Goal: Task Accomplishment & Management: Manage account settings

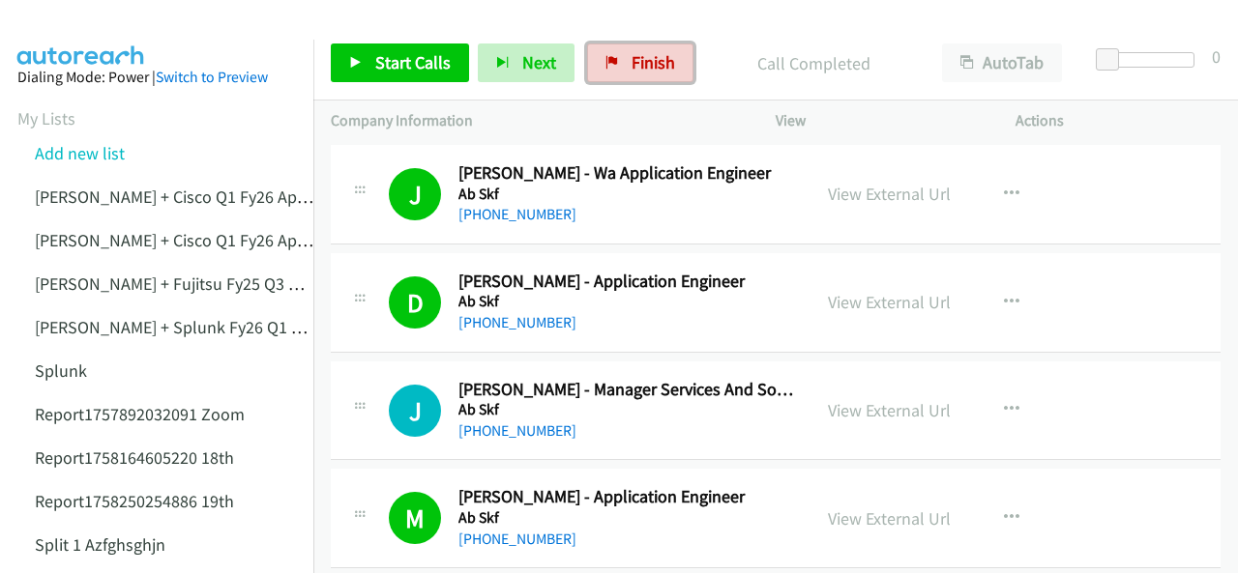
click at [642, 76] on link "Finish" at bounding box center [640, 63] width 106 height 39
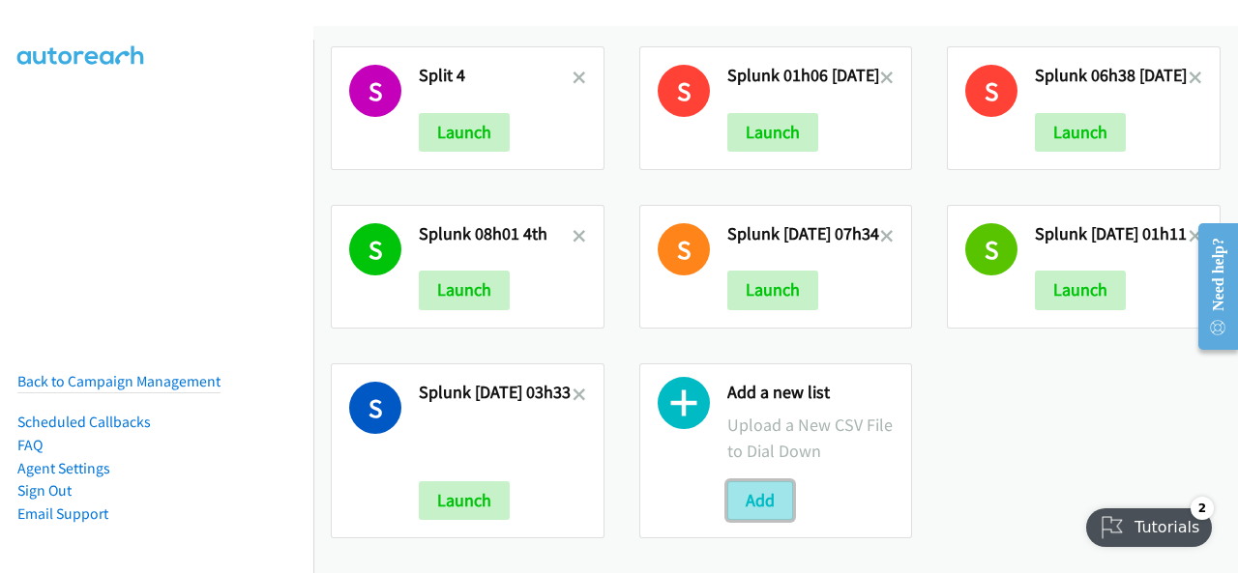
click at [743, 482] on button "Add" at bounding box center [760, 501] width 66 height 39
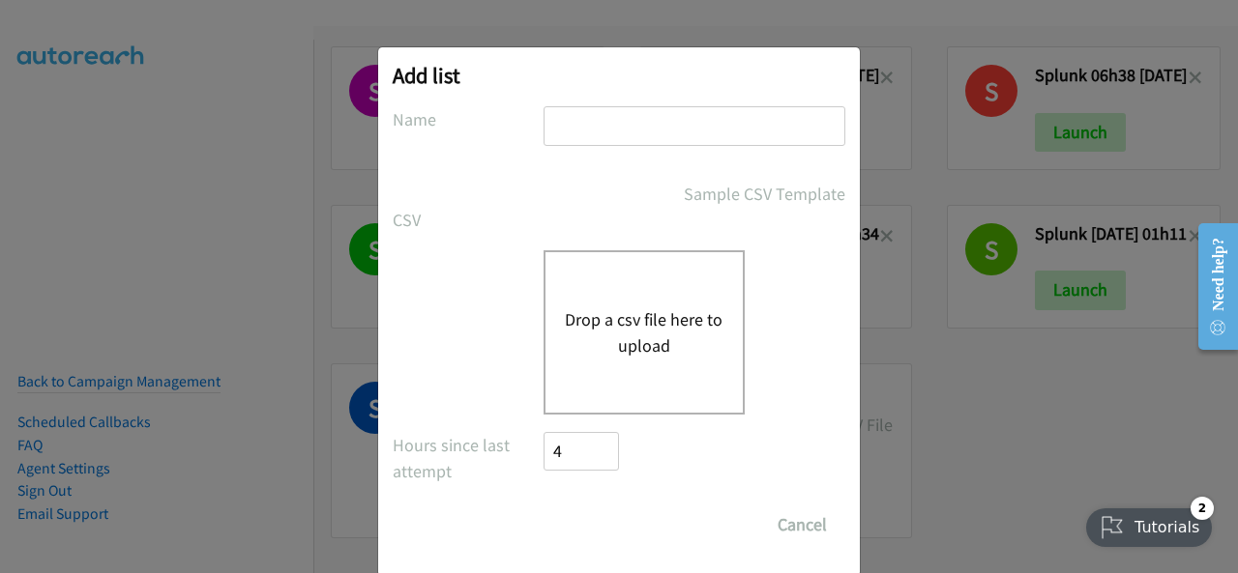
click at [563, 127] on input "text" at bounding box center [694, 126] width 302 height 40
paste input "split_1 atyjstj"
type input "split_1 atyjstj"
click at [598, 317] on button "Drop a csv file here to upload" at bounding box center [644, 333] width 159 height 52
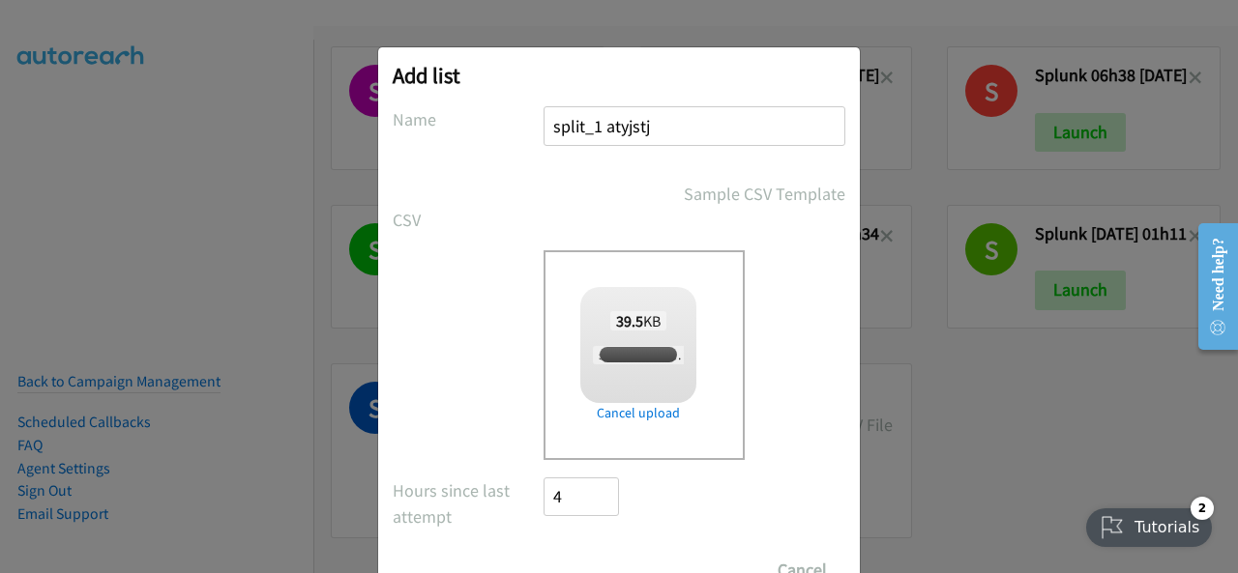
checkbox input "true"
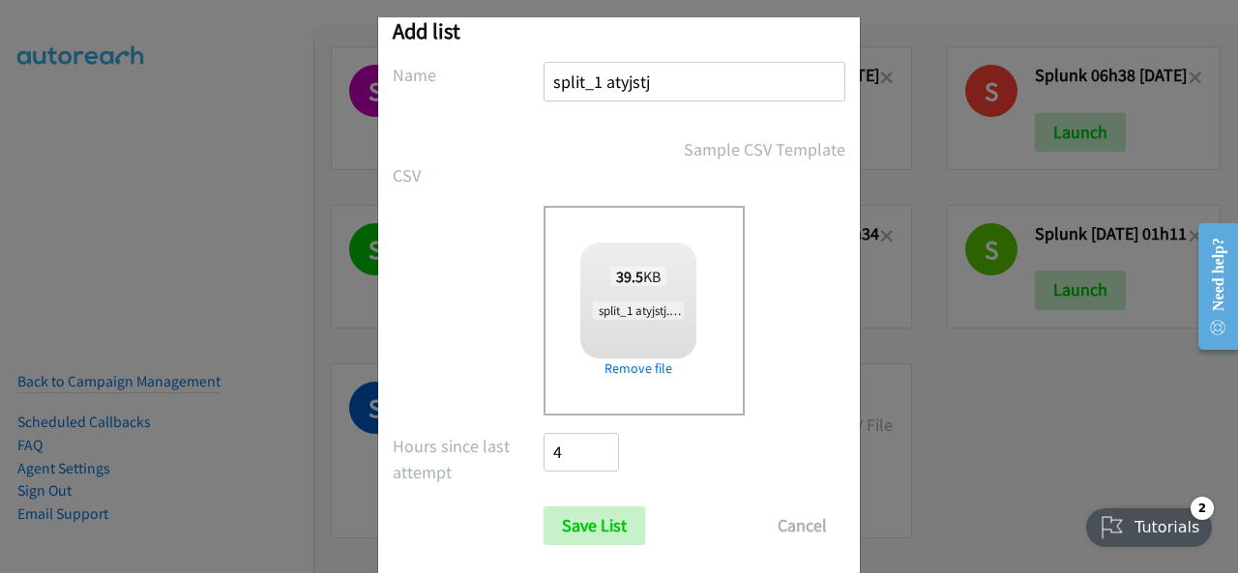
scroll to position [77, 0]
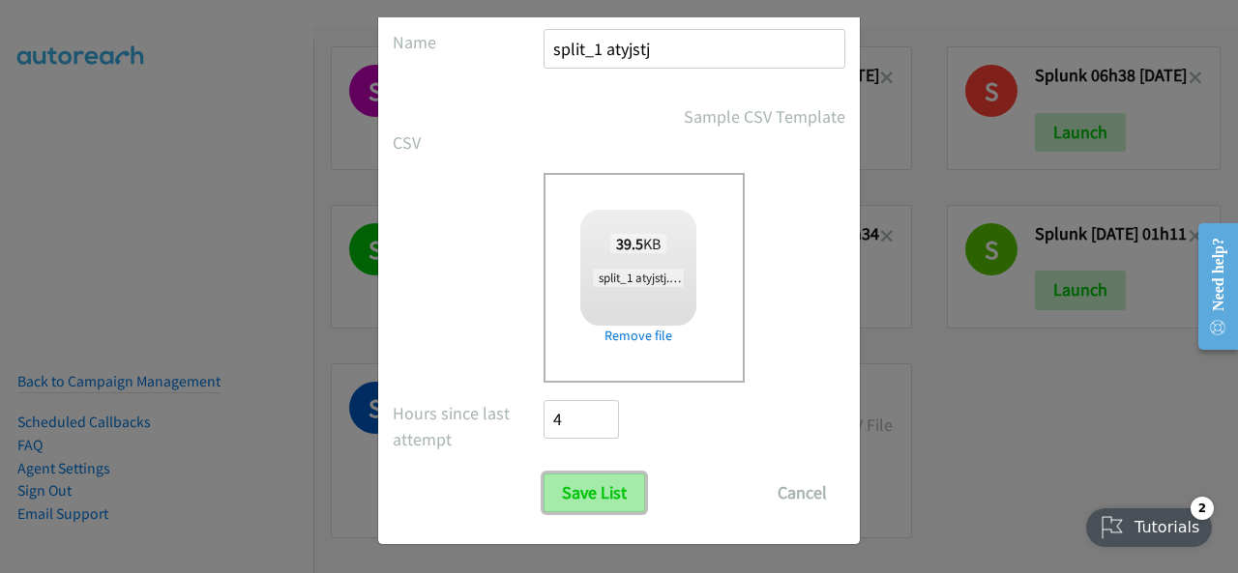
click at [588, 492] on input "Save List" at bounding box center [594, 493] width 102 height 39
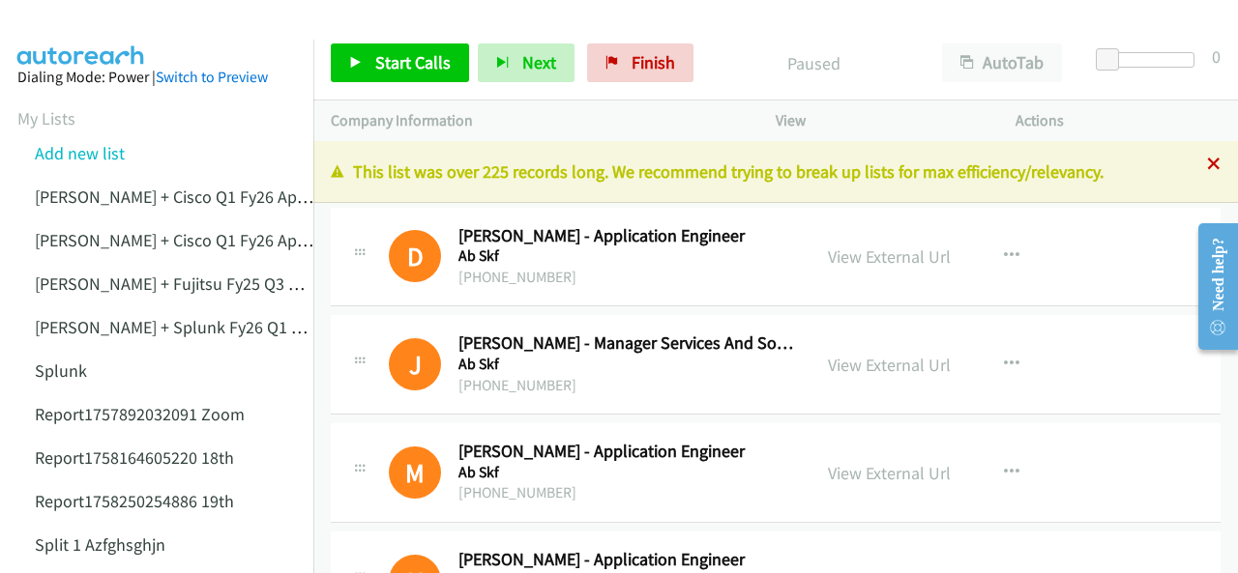
click at [1207, 165] on icon at bounding box center [1214, 166] width 14 height 14
click at [758, 26] on div "Start Calls Pause Next Finish Paused AutoTab AutoTab 0" at bounding box center [775, 63] width 924 height 74
drag, startPoint x: 92, startPoint y: 28, endPoint x: 128, endPoint y: 28, distance: 35.8
click at [91, 27] on img at bounding box center [81, 34] width 145 height 68
click at [93, 22] on img at bounding box center [81, 34] width 145 height 68
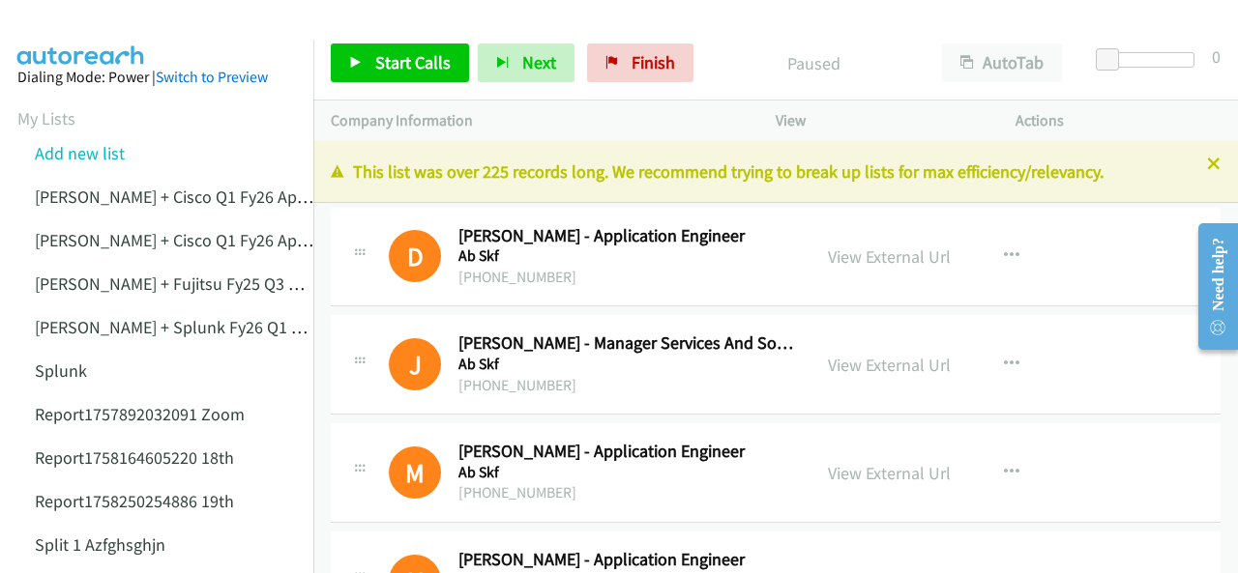
click at [352, 67] on icon at bounding box center [356, 64] width 14 height 14
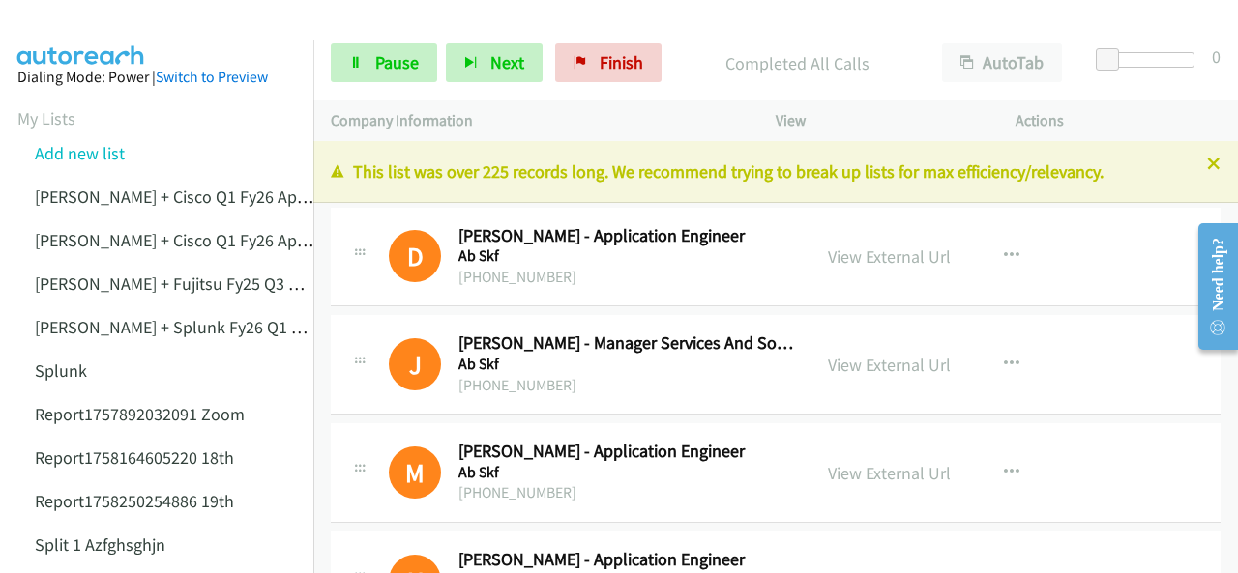
click at [96, 20] on img at bounding box center [81, 34] width 145 height 68
click at [611, 66] on span "Finish" at bounding box center [622, 62] width 44 height 22
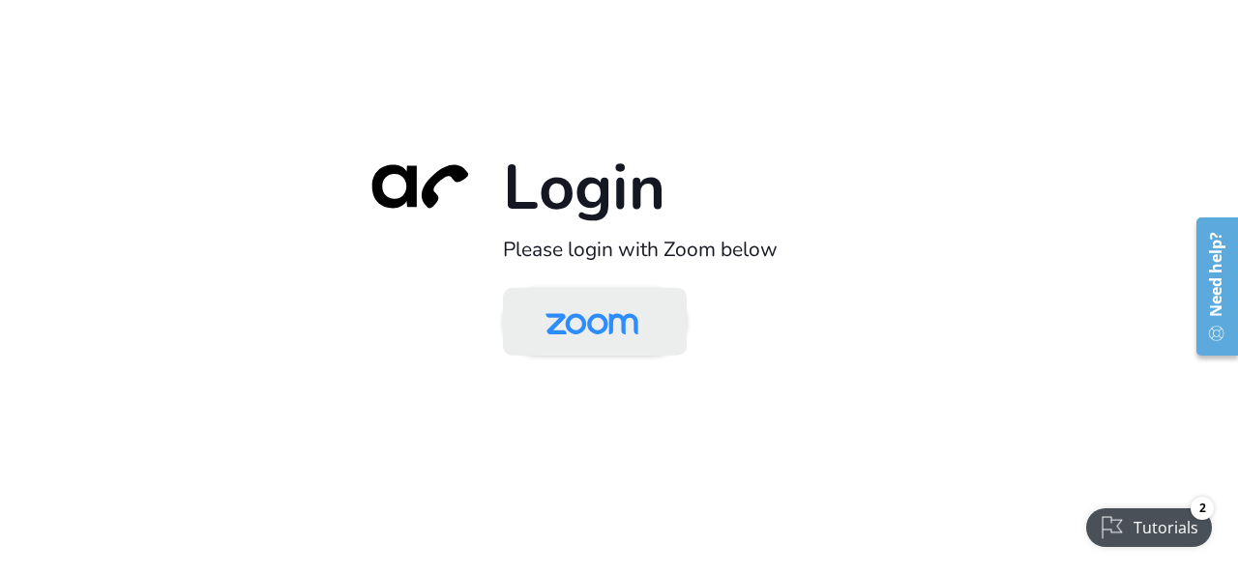
click at [602, 320] on img at bounding box center [591, 323] width 133 height 63
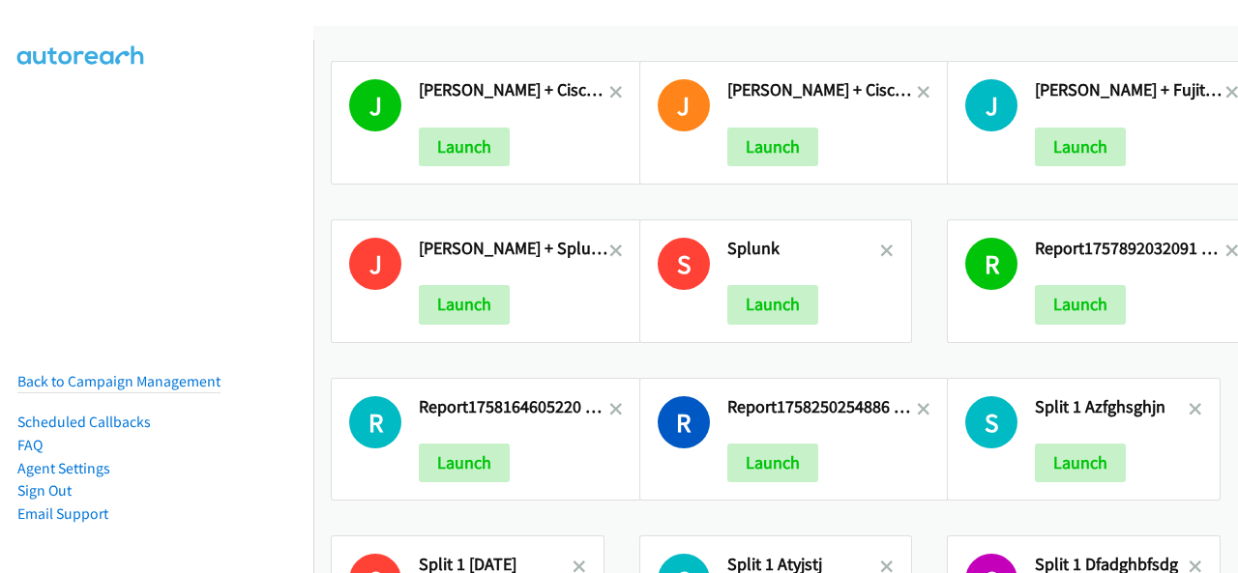
click at [601, 93] on h2 "[PERSON_NAME] + Cisco Q1 Fy26 Apjc Anz 1" at bounding box center [514, 90] width 191 height 22
click at [611, 93] on icon at bounding box center [616, 94] width 14 height 14
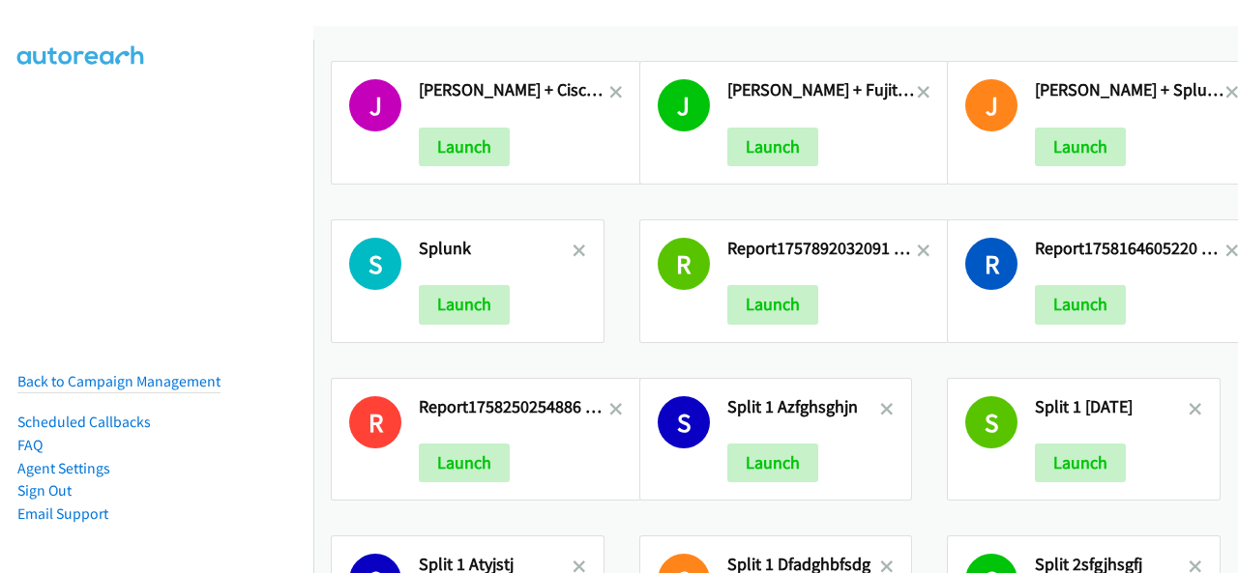
click at [611, 93] on icon at bounding box center [616, 94] width 14 height 14
click at [609, 91] on icon at bounding box center [616, 94] width 14 height 14
click at [572, 250] on icon at bounding box center [579, 253] width 14 height 14
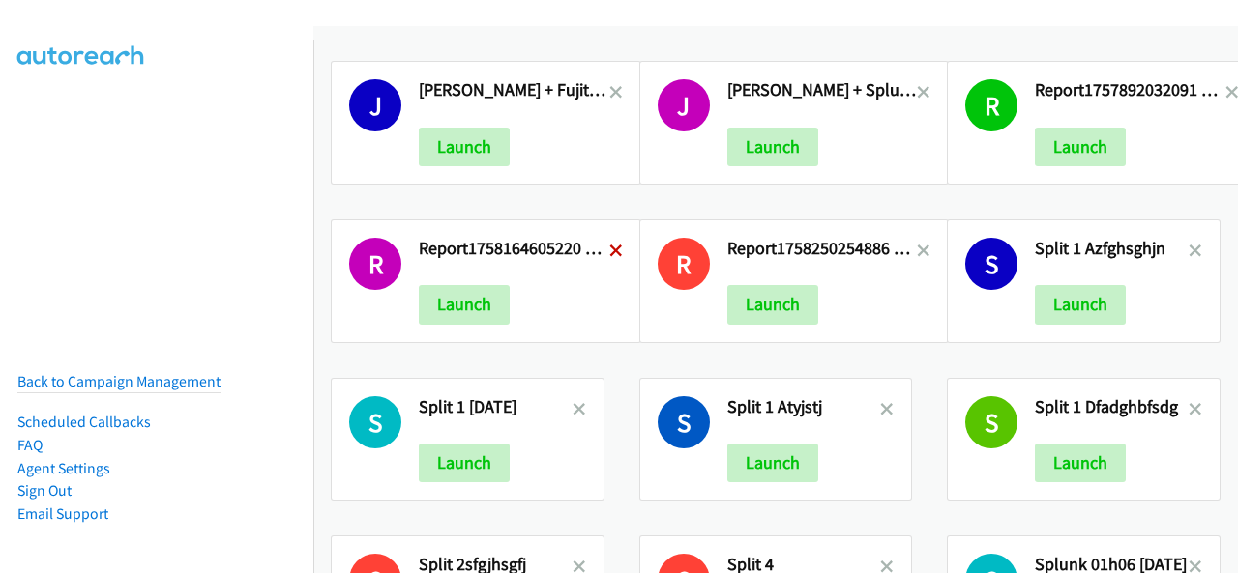
click at [609, 249] on icon at bounding box center [616, 253] width 14 height 14
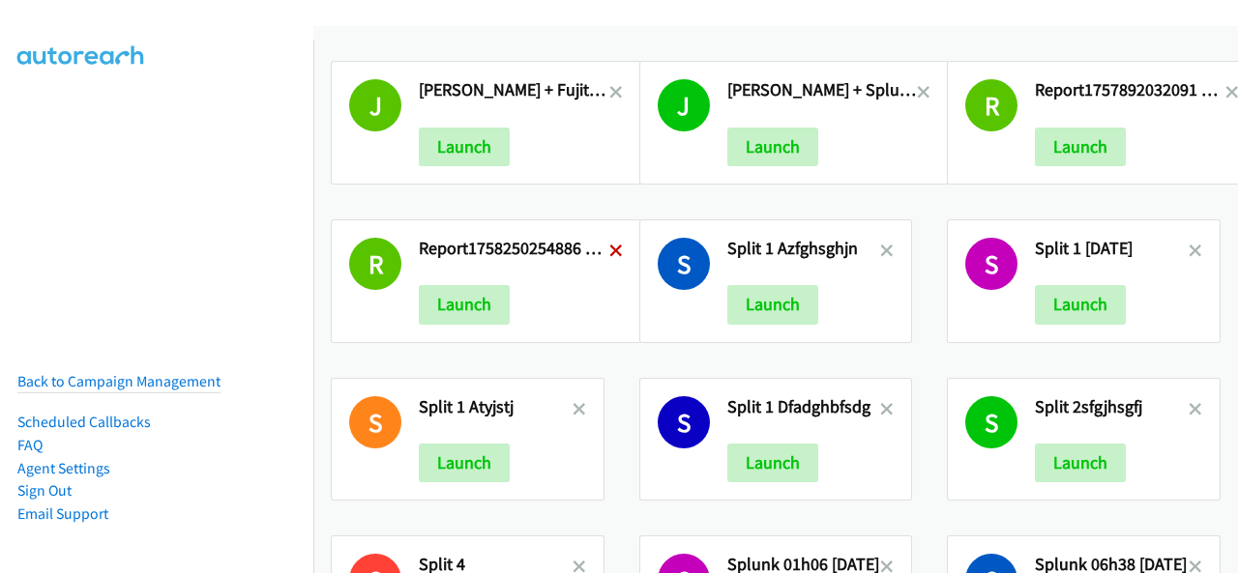
click at [611, 246] on icon at bounding box center [616, 253] width 14 height 14
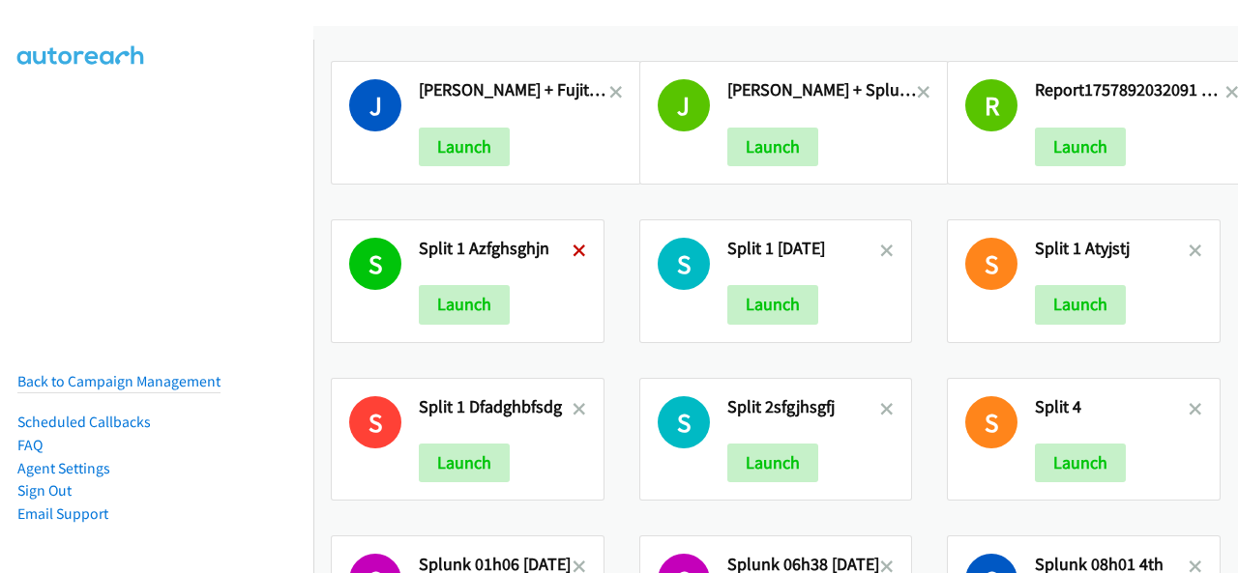
click at [573, 247] on icon at bounding box center [579, 253] width 14 height 14
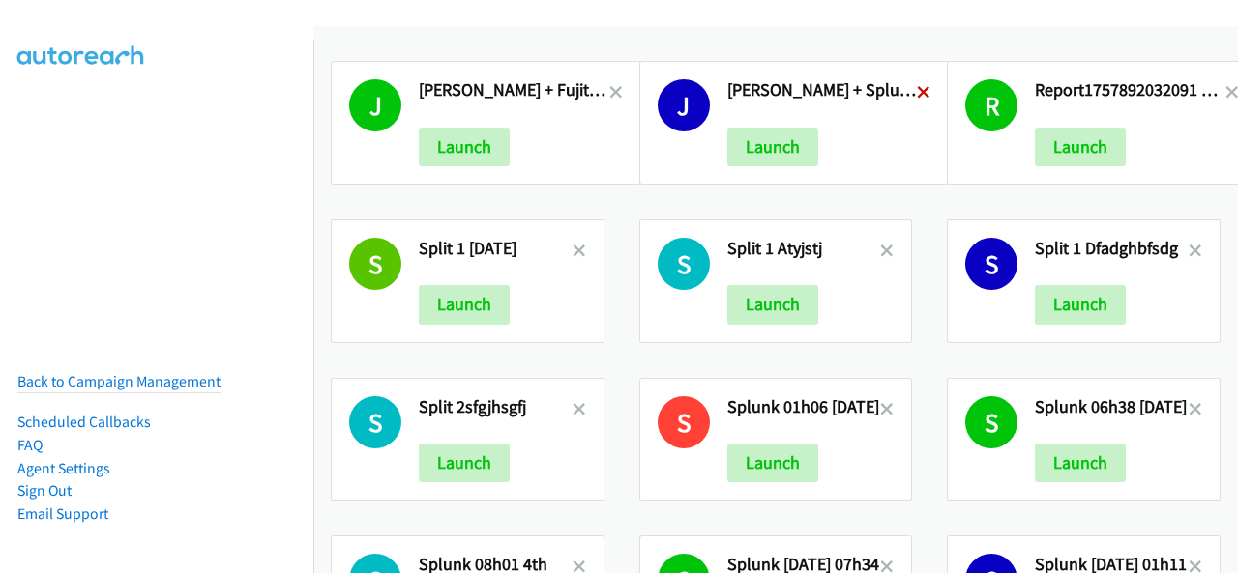
click at [917, 89] on icon at bounding box center [924, 94] width 14 height 14
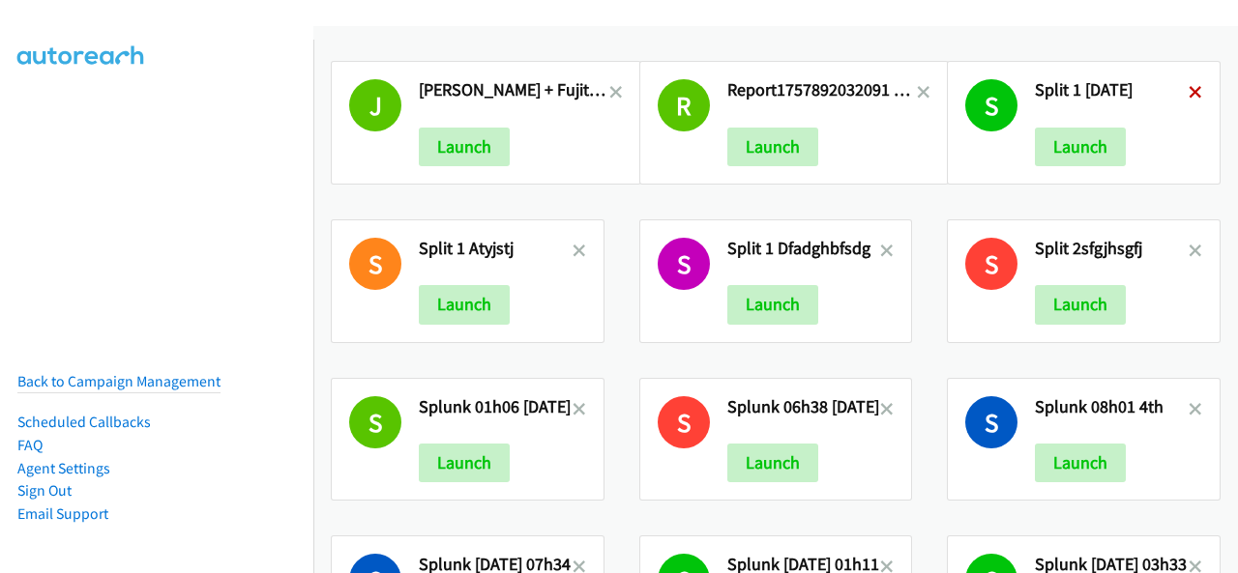
click at [1188, 88] on icon at bounding box center [1195, 94] width 14 height 14
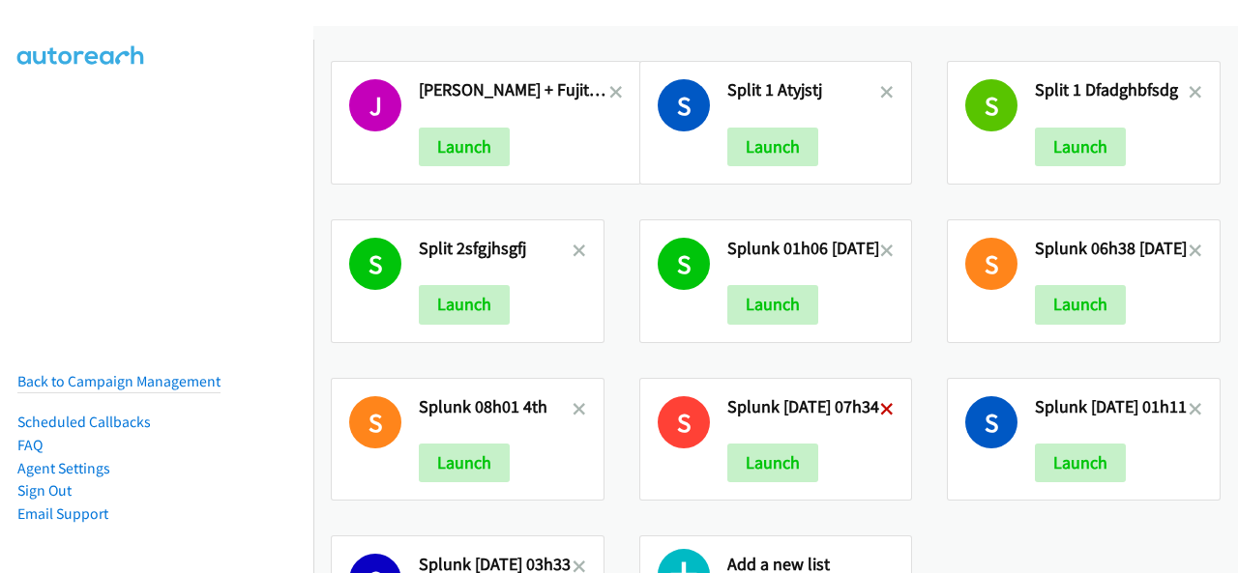
click at [886, 405] on icon at bounding box center [887, 411] width 14 height 14
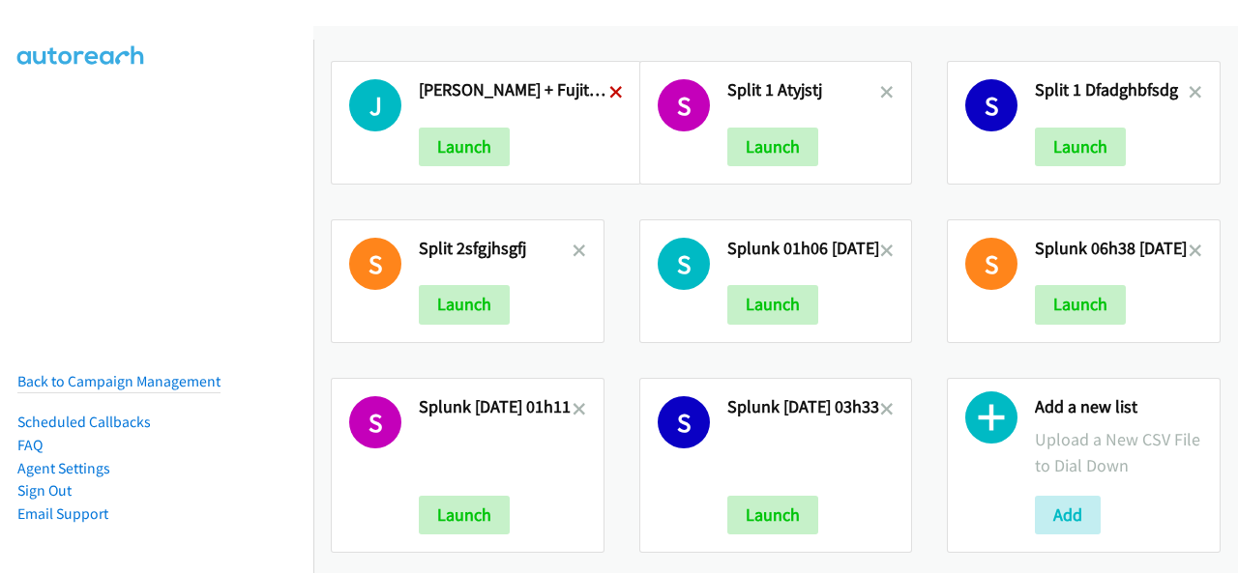
click at [609, 88] on icon at bounding box center [616, 94] width 14 height 14
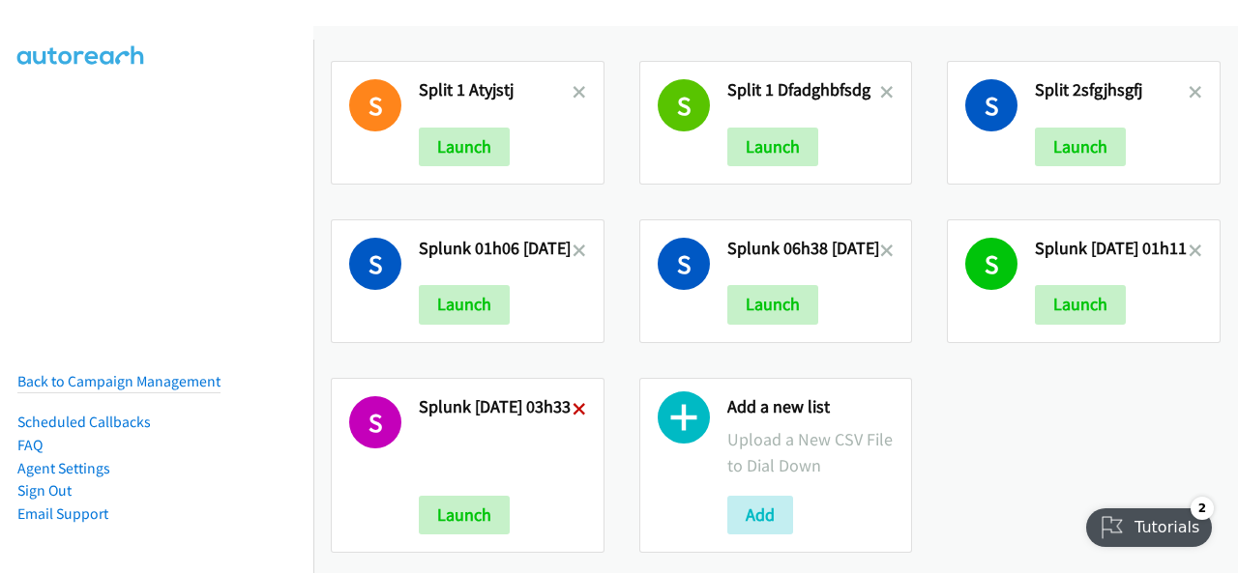
click at [586, 408] on icon at bounding box center [579, 411] width 14 height 14
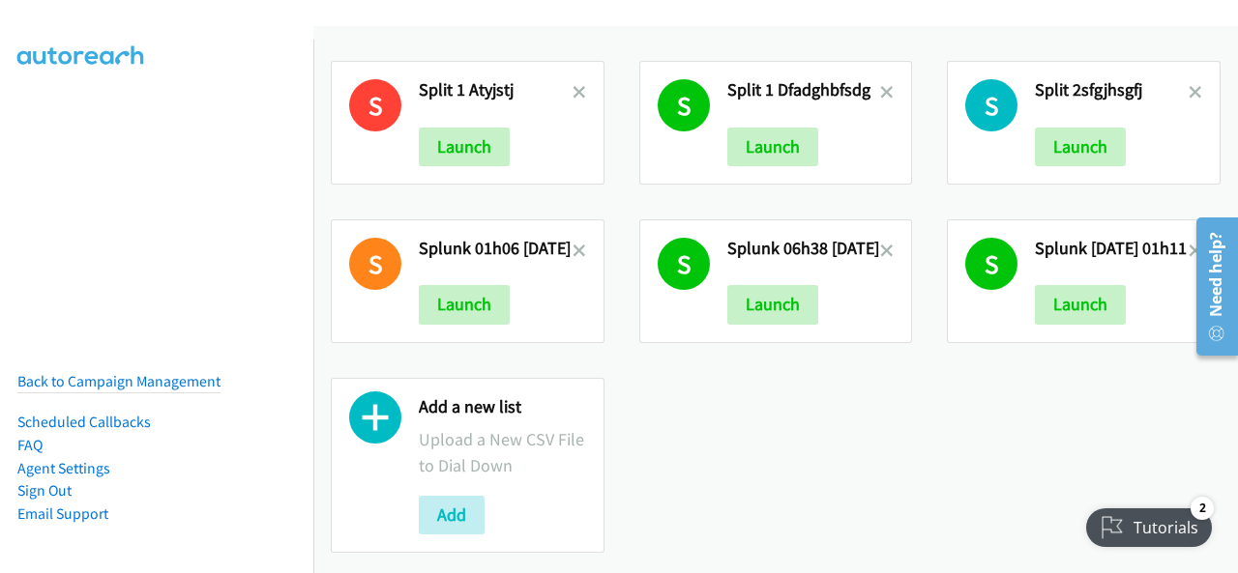
click at [1197, 249] on div "Need help?" at bounding box center [1217, 286] width 42 height 138
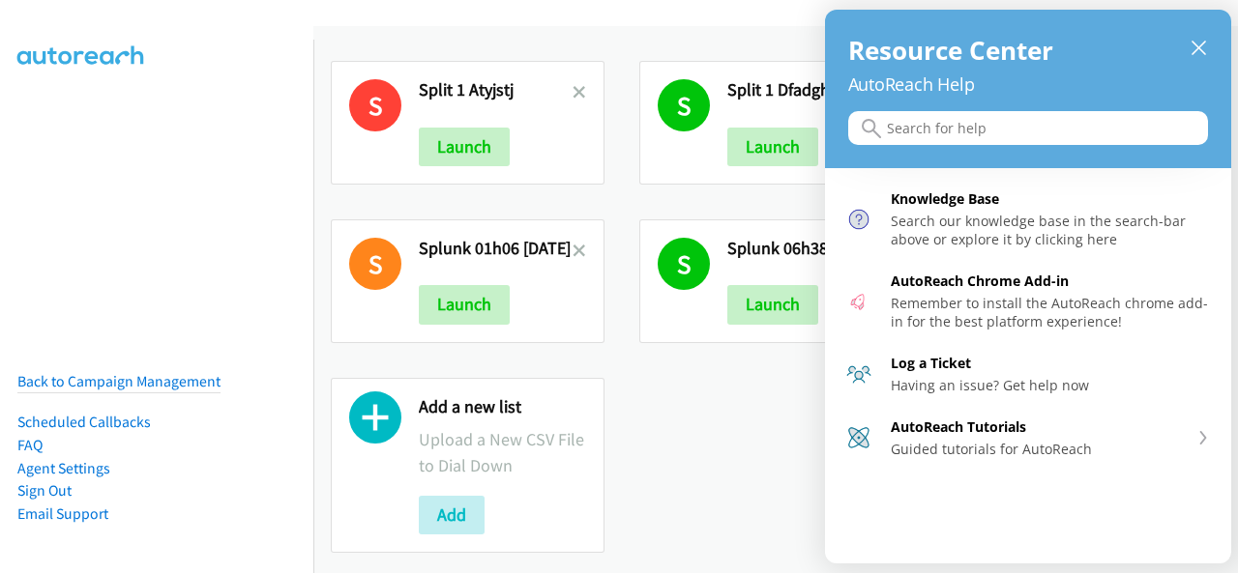
click at [1205, 50] on div "close resource center" at bounding box center [1198, 48] width 18 height 18
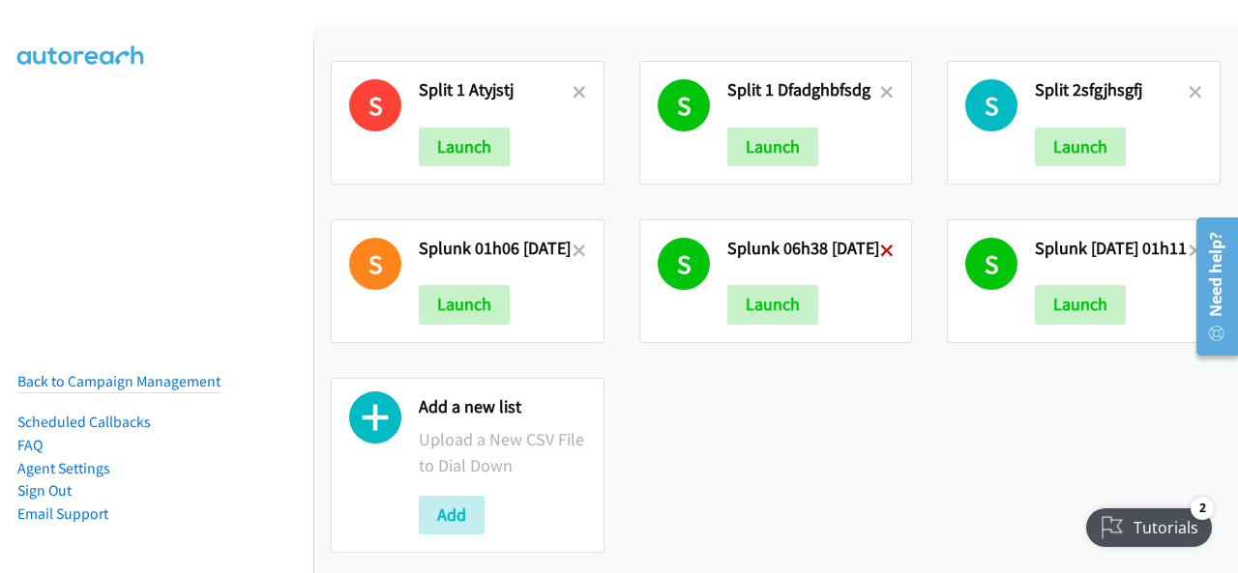
click at [883, 246] on icon at bounding box center [887, 253] width 14 height 14
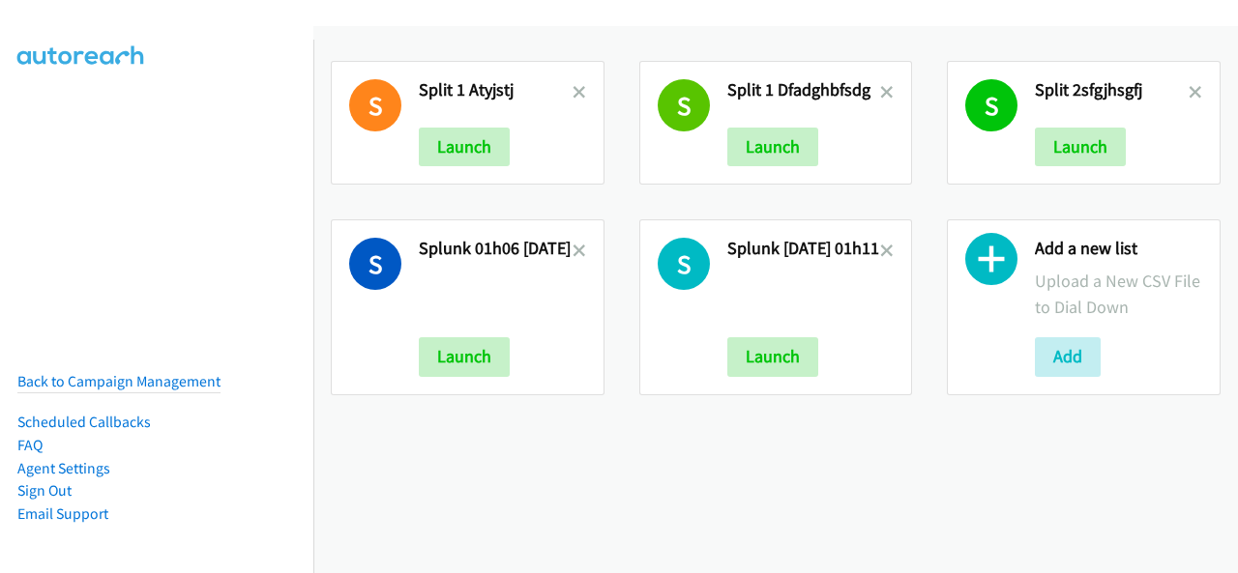
click at [583, 249] on icon at bounding box center [579, 253] width 14 height 14
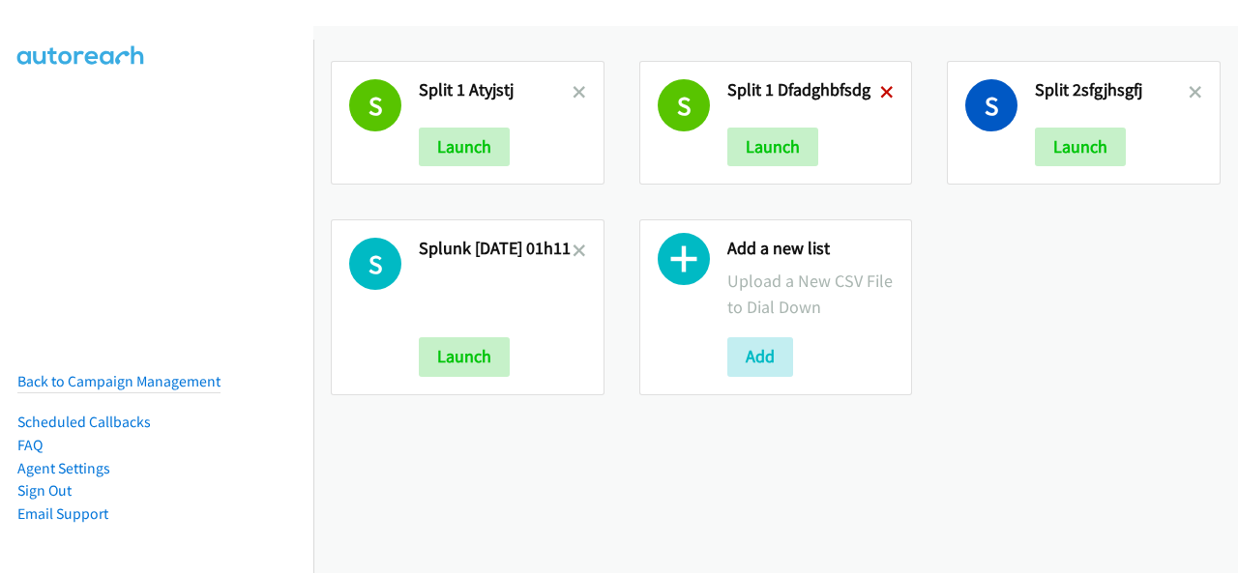
click at [880, 94] on icon at bounding box center [887, 94] width 14 height 14
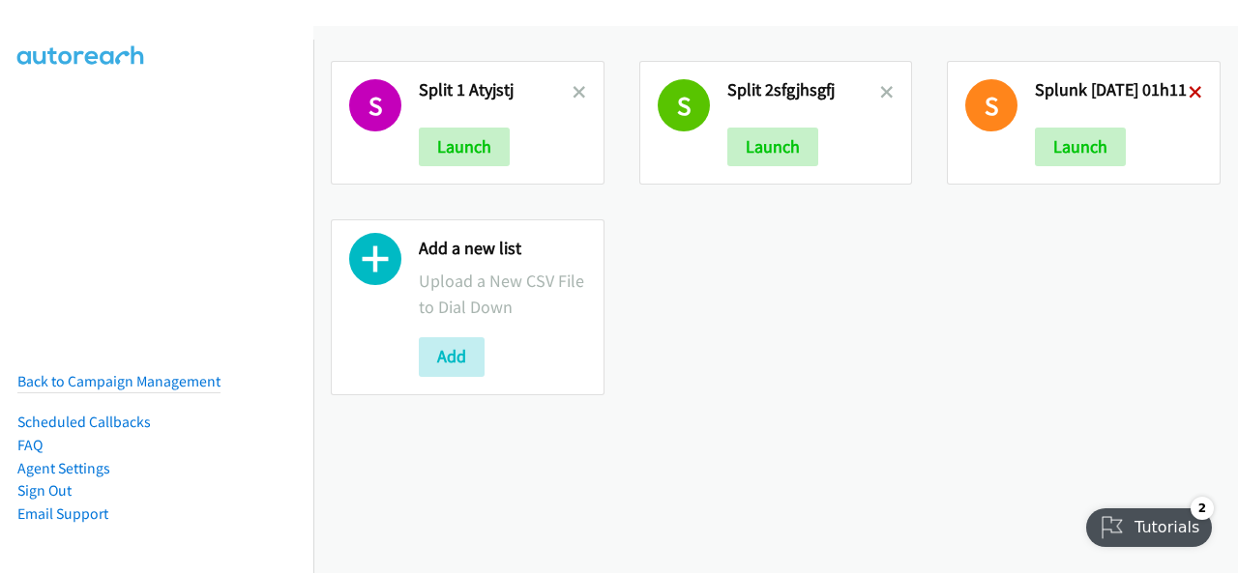
click at [1195, 92] on icon at bounding box center [1195, 94] width 14 height 14
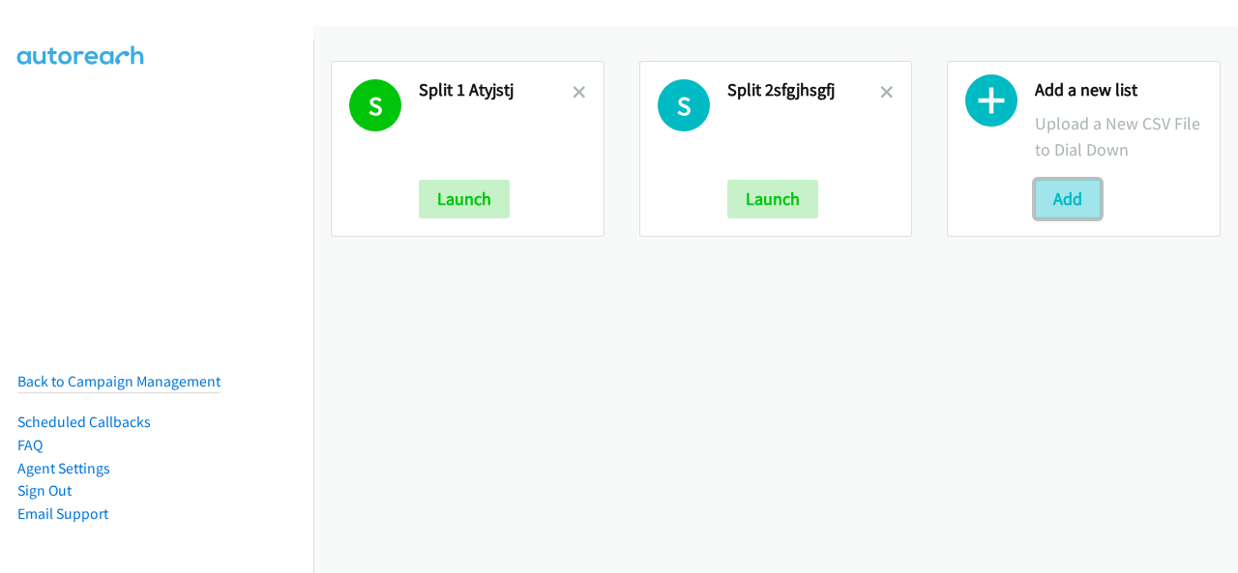
click at [1047, 199] on button "Add" at bounding box center [1068, 199] width 66 height 39
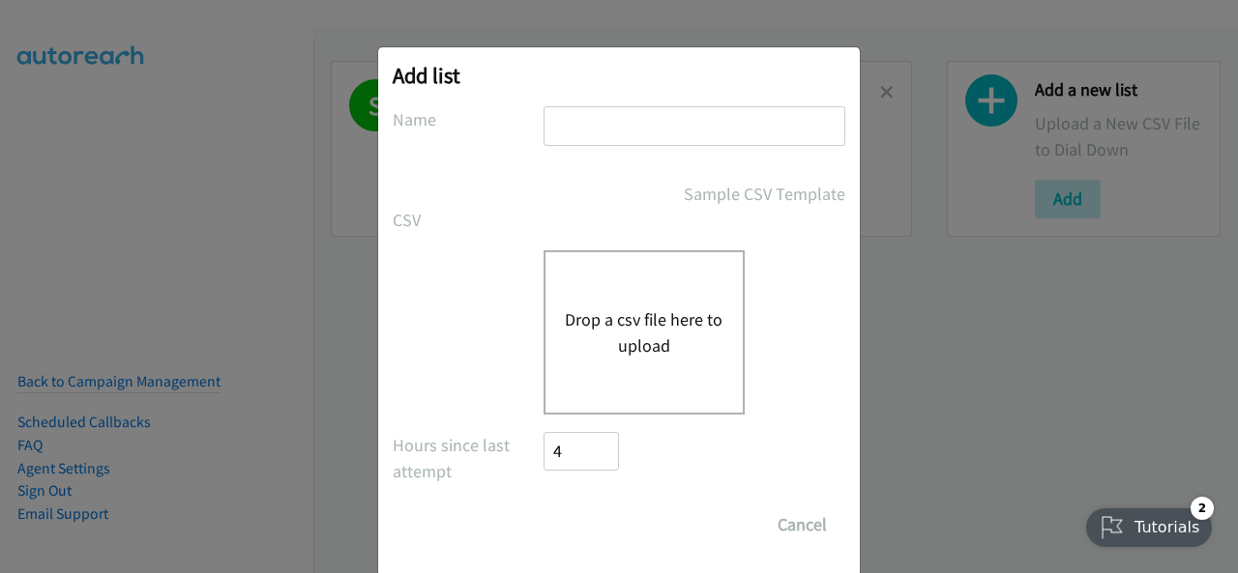
click at [601, 125] on input "text" at bounding box center [694, 126] width 302 height 40
click at [448, 220] on label "CSV" at bounding box center [468, 220] width 151 height 26
click at [482, 117] on label "Name" at bounding box center [468, 119] width 151 height 26
click at [454, 185] on div "Sample CSV Template" at bounding box center [619, 194] width 453 height 26
drag, startPoint x: 89, startPoint y: 223, endPoint x: 79, endPoint y: 230, distance: 11.8
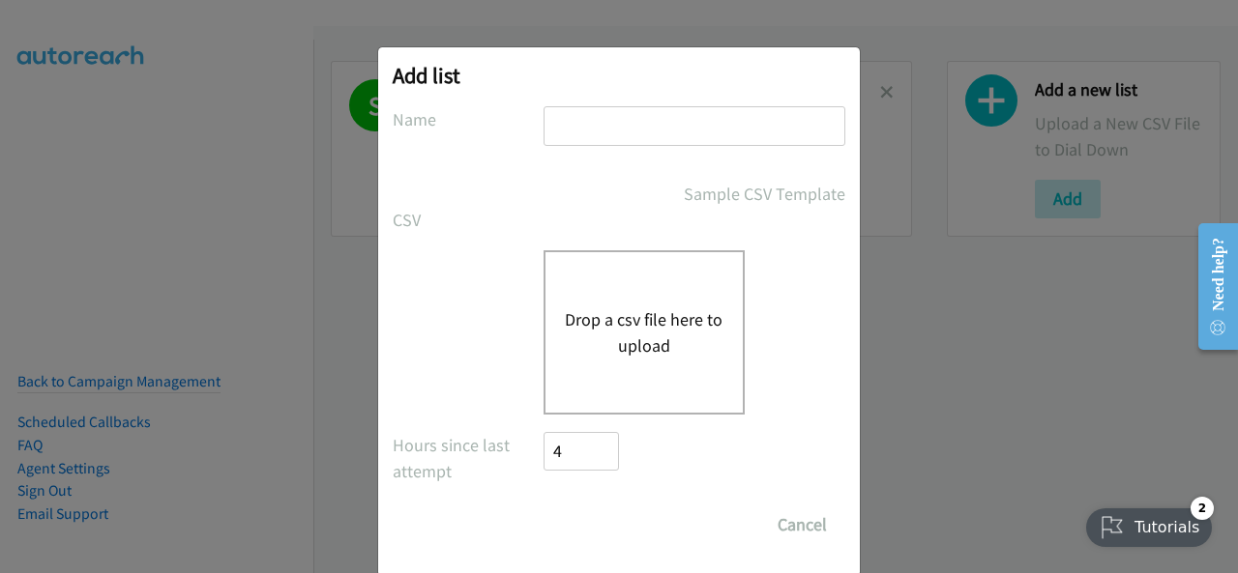
click at [79, 230] on div "Add list No phone fields were returned for that Report or List View Please uplo…" at bounding box center [619, 295] width 1238 height 556
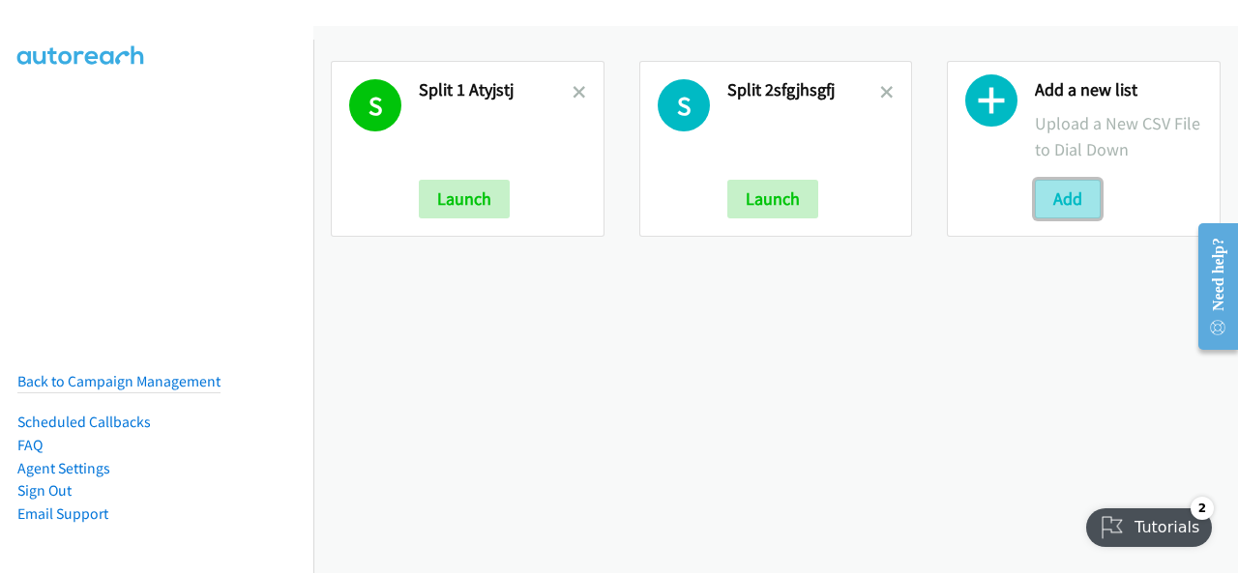
click at [1061, 198] on button "Add" at bounding box center [1068, 199] width 66 height 39
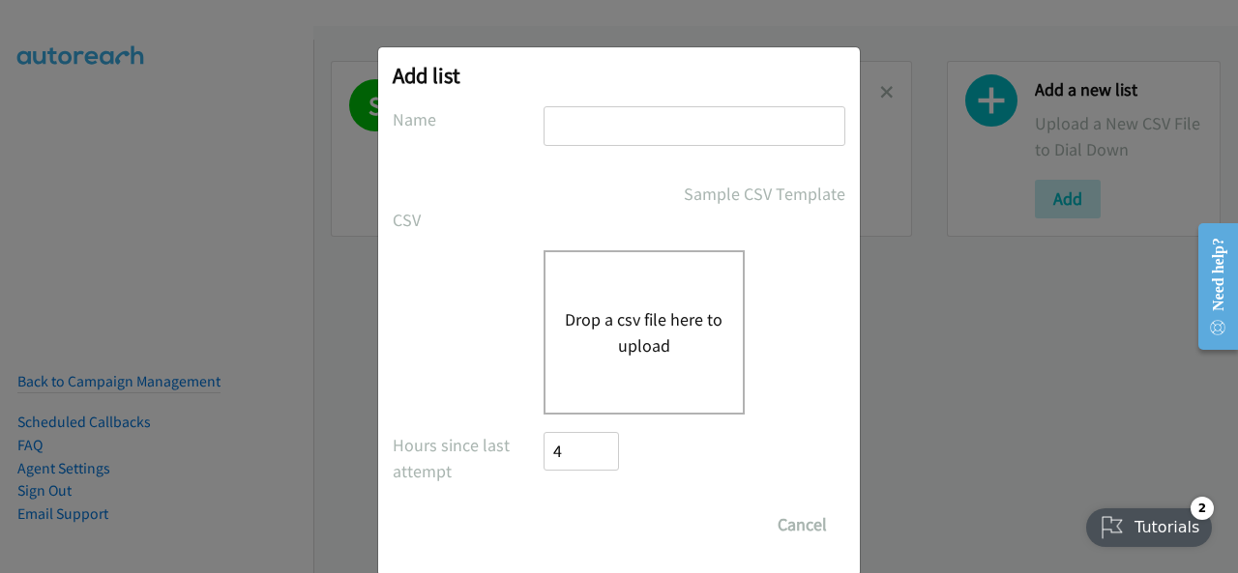
drag, startPoint x: 577, startPoint y: 136, endPoint x: 572, endPoint y: 125, distance: 13.0
click at [575, 132] on input "text" at bounding box center [694, 126] width 302 height 40
paste input "kjhvkhv"
type input "kjhvkhv"
click at [611, 349] on button "Drop a csv file here to upload" at bounding box center [644, 333] width 159 height 52
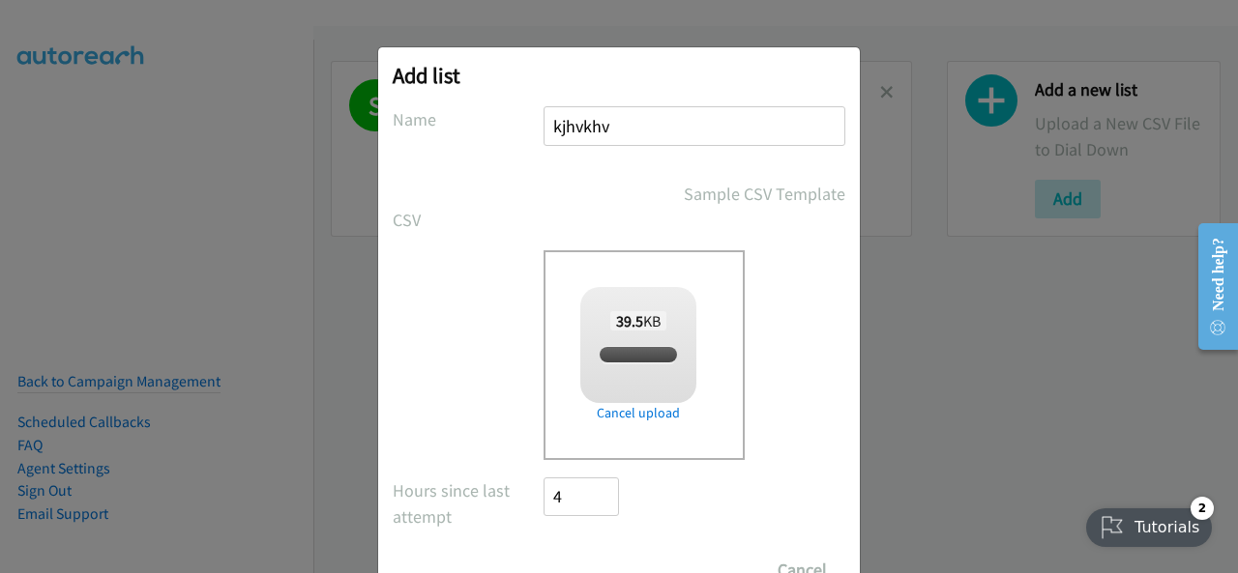
checkbox input "true"
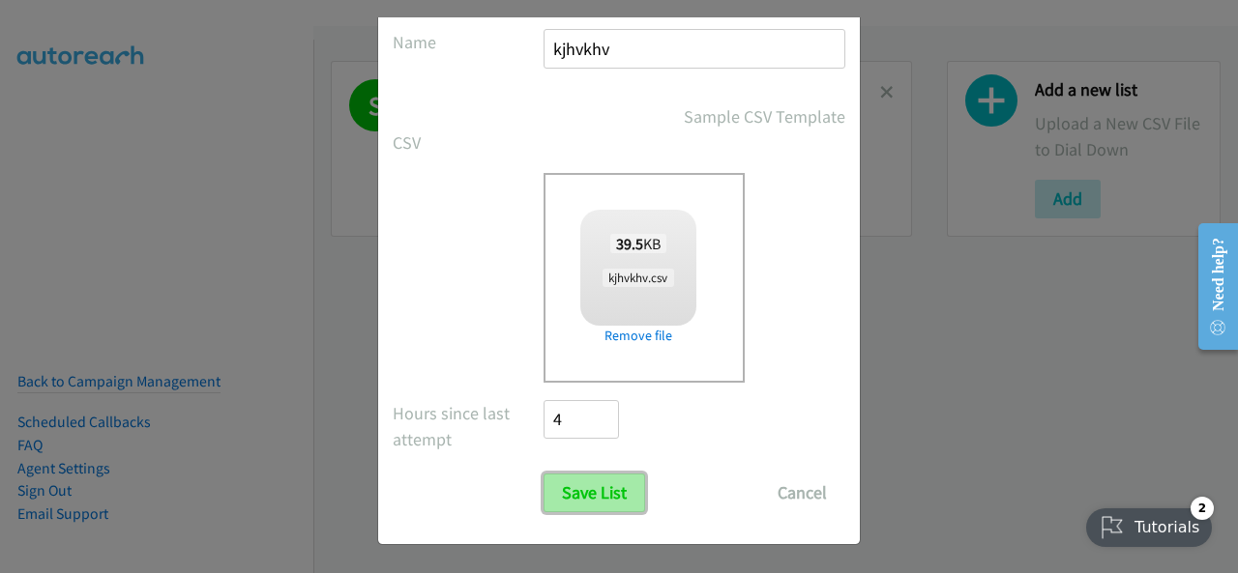
click at [588, 505] on input "Save List" at bounding box center [594, 493] width 102 height 39
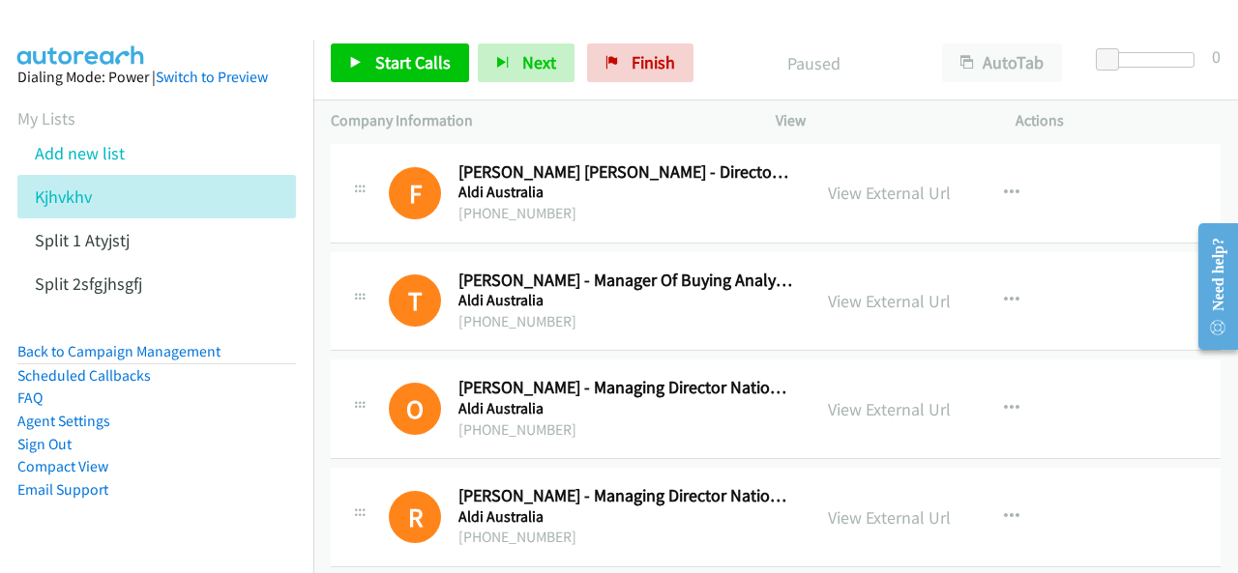
scroll to position [2224, 0]
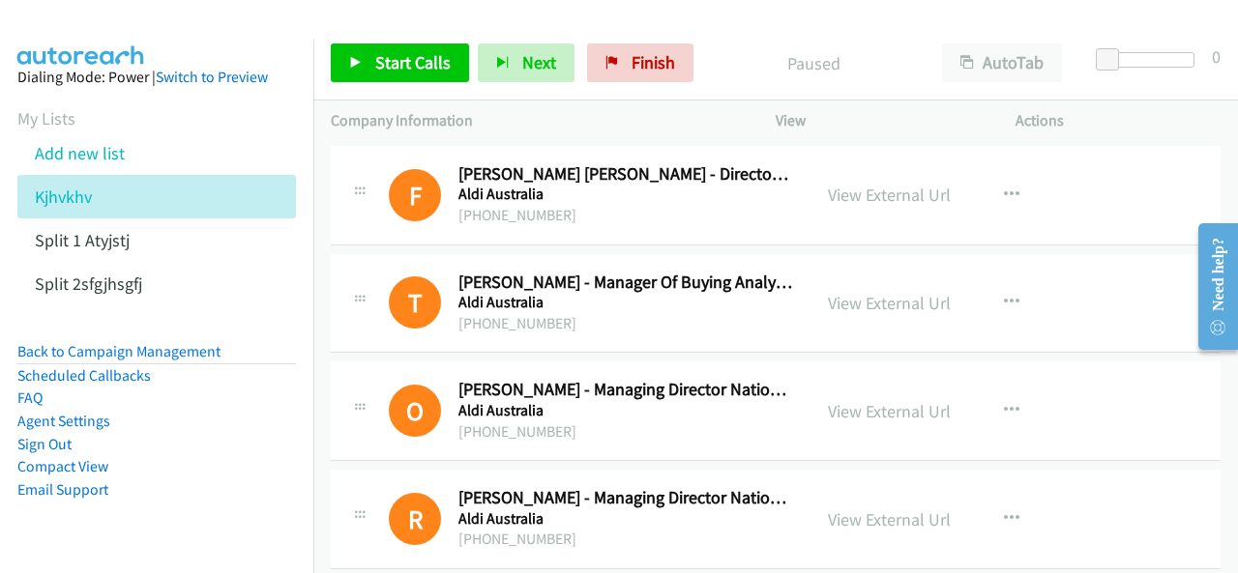
click at [501, 211] on div "[PHONE_NUMBER]" at bounding box center [625, 215] width 335 height 23
click at [499, 211] on div "[PHONE_NUMBER]" at bounding box center [625, 215] width 335 height 23
drag, startPoint x: 499, startPoint y: 211, endPoint x: 559, endPoint y: 320, distance: 124.6
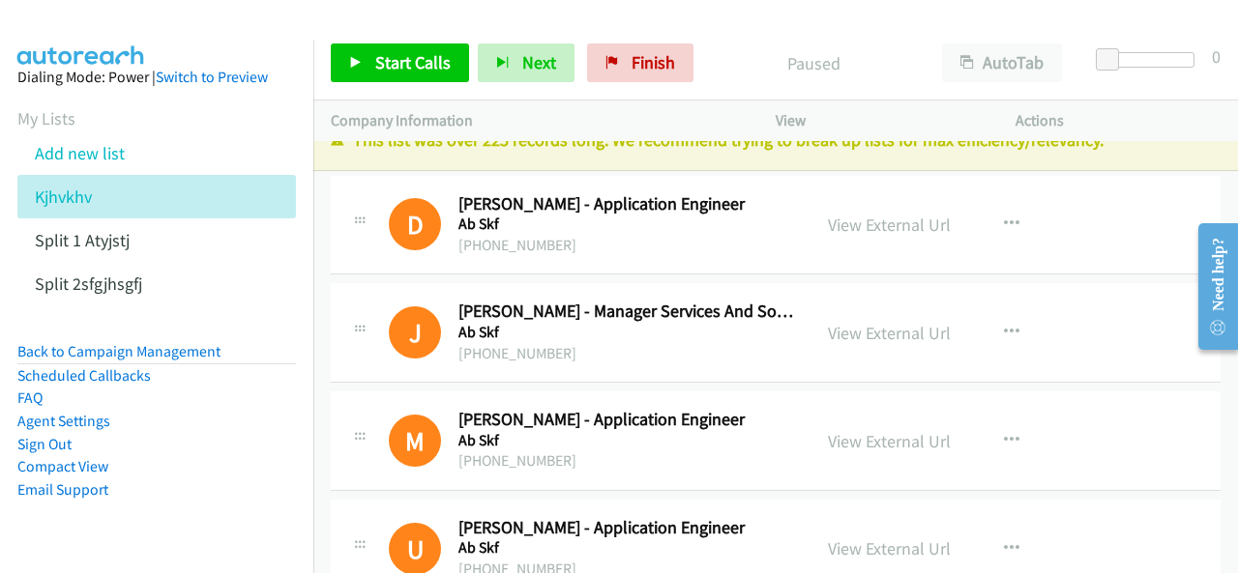
scroll to position [0, 0]
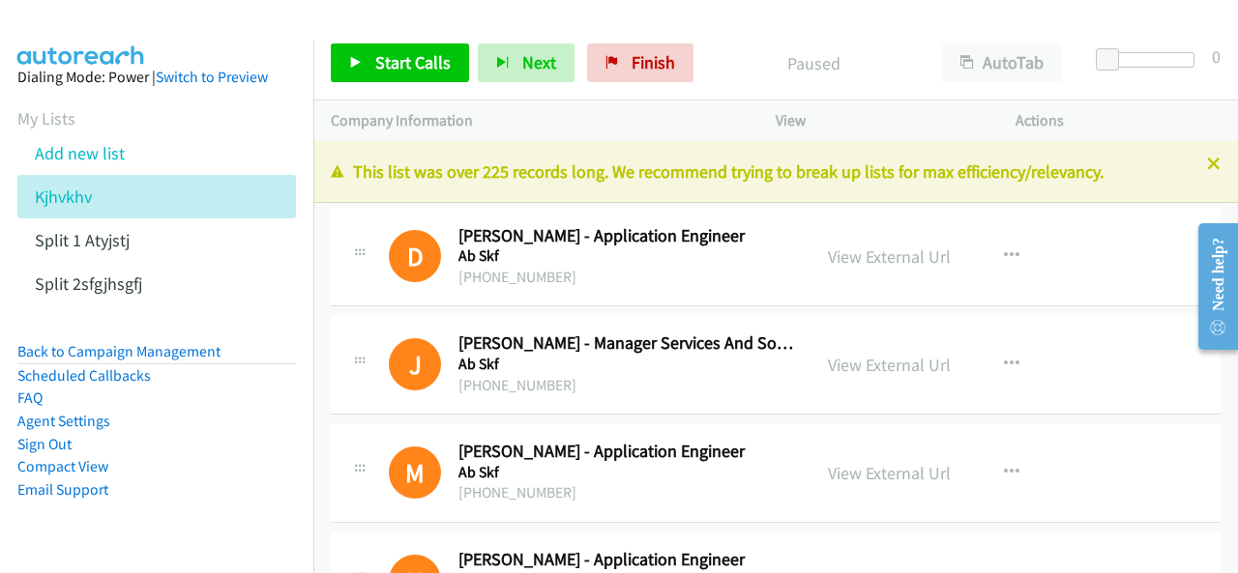
click at [86, 29] on img at bounding box center [81, 34] width 145 height 68
